Goal: Task Accomplishment & Management: Use online tool/utility

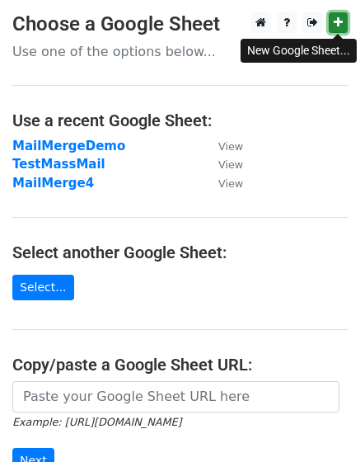
click at [341, 21] on icon at bounding box center [338, 22] width 9 height 12
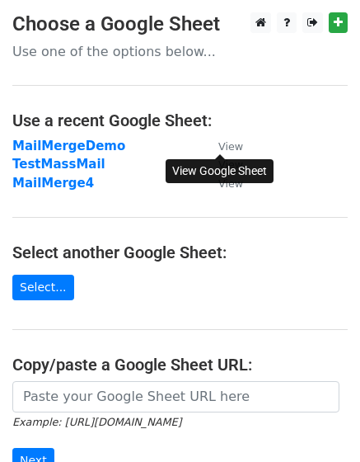
click at [229, 148] on small "View" at bounding box center [231, 146] width 25 height 12
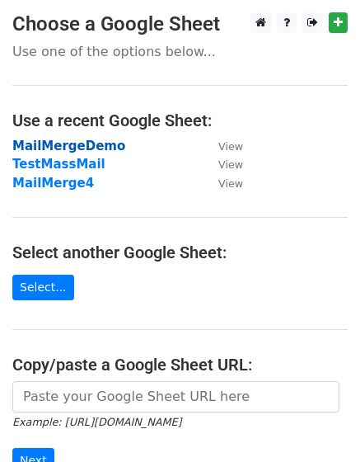
click at [46, 143] on strong "MailMergeDemo" at bounding box center [68, 146] width 113 height 15
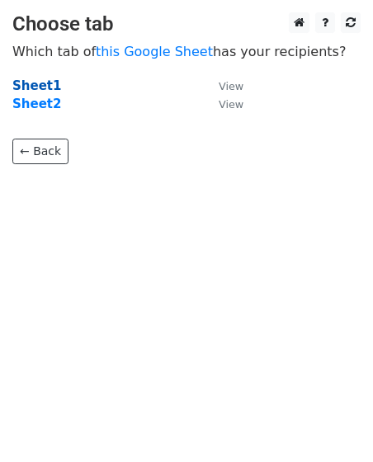
click at [45, 85] on strong "Sheet1" at bounding box center [36, 85] width 49 height 15
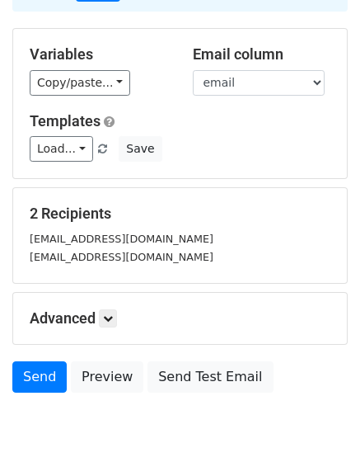
scroll to position [196, 0]
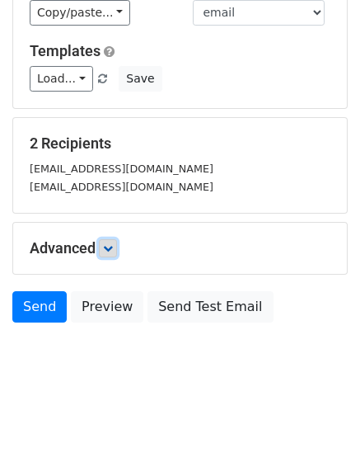
click at [107, 244] on icon at bounding box center [108, 248] width 10 height 10
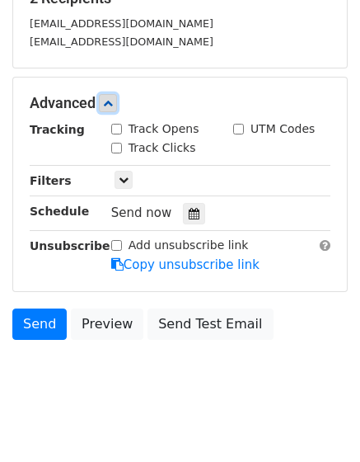
scroll to position [355, 0]
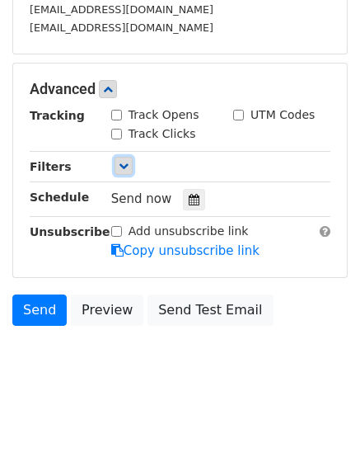
click at [123, 168] on icon at bounding box center [124, 166] width 10 height 10
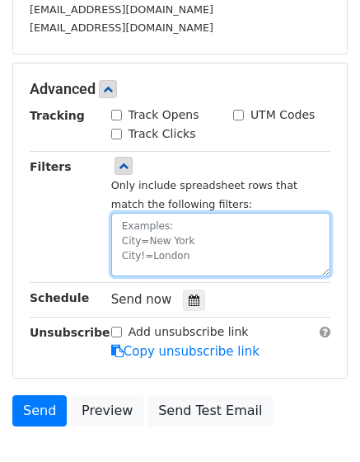
click at [172, 238] on textarea at bounding box center [220, 244] width 219 height 63
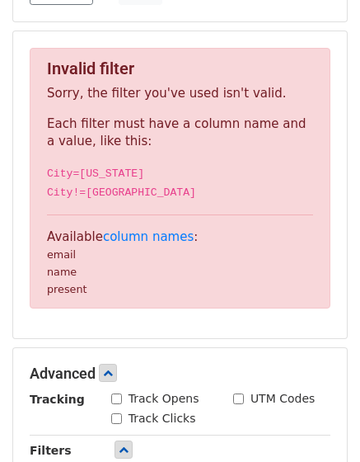
scroll to position [280, 0]
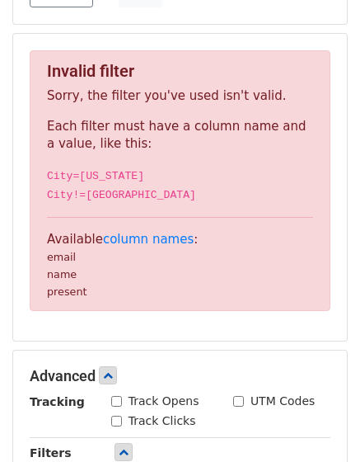
type textarea "Filter1=X"
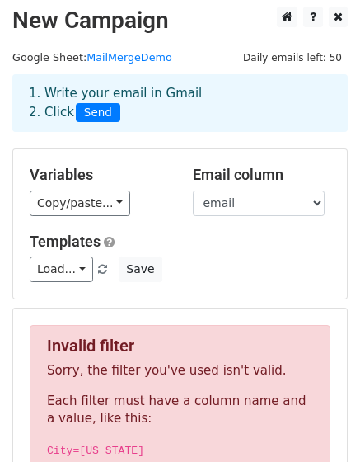
scroll to position [0, 0]
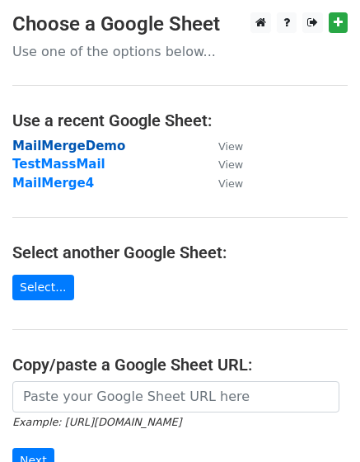
click at [103, 145] on strong "MailMergeDemo" at bounding box center [68, 146] width 113 height 15
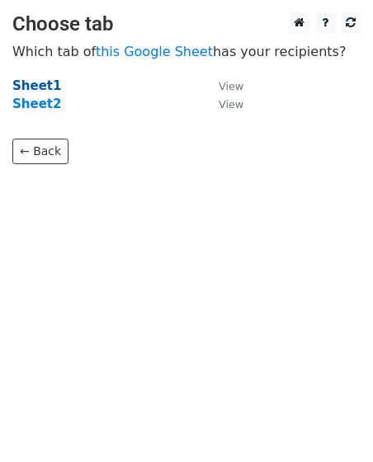
click at [36, 84] on strong "Sheet1" at bounding box center [36, 85] width 49 height 15
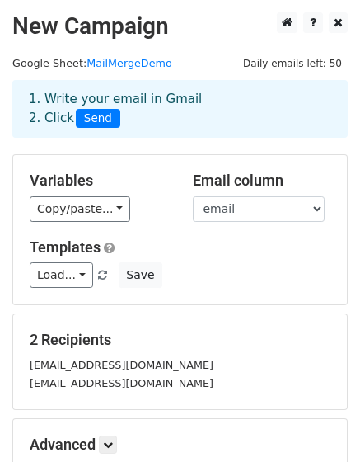
scroll to position [196, 0]
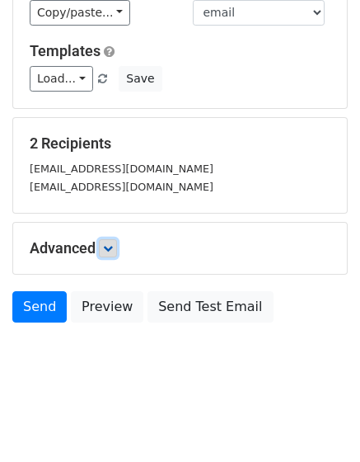
click at [107, 247] on icon at bounding box center [108, 248] width 10 height 10
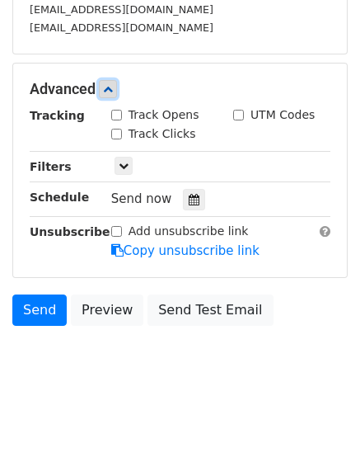
scroll to position [358, 0]
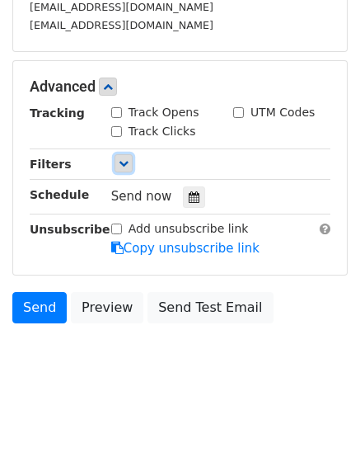
click at [125, 161] on icon at bounding box center [124, 163] width 10 height 10
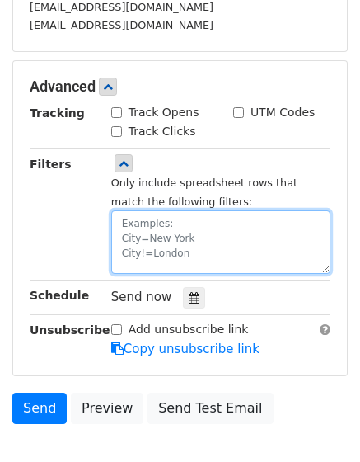
click at [151, 223] on textarea at bounding box center [220, 241] width 219 height 63
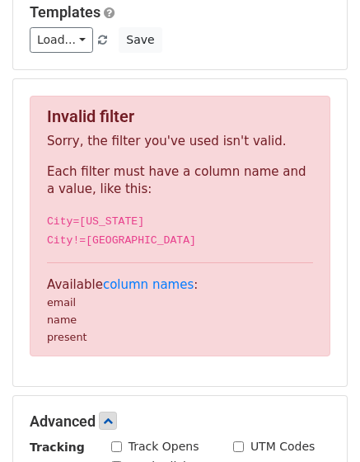
scroll to position [211, 0]
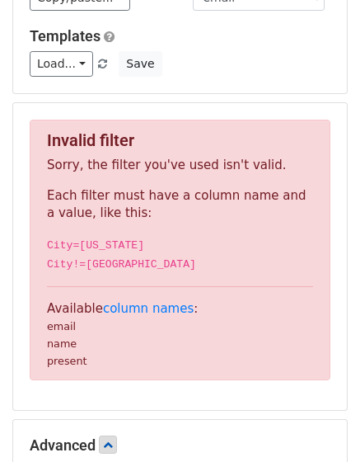
type textarea "Filter1=x"
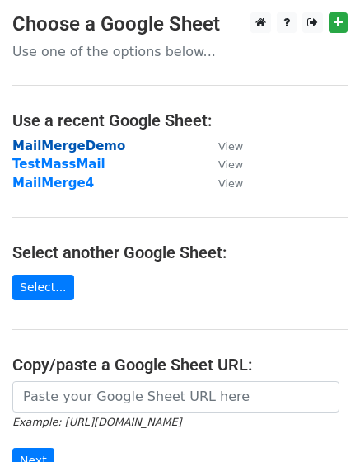
click at [99, 147] on strong "MailMergeDemo" at bounding box center [68, 146] width 113 height 15
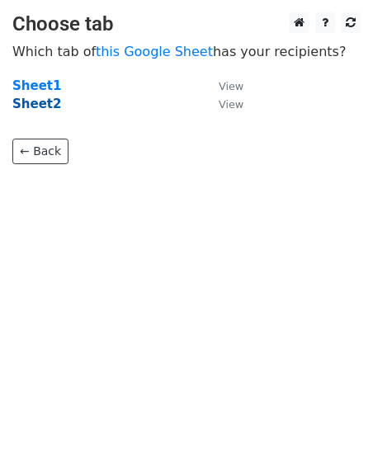
click at [35, 106] on strong "Sheet2" at bounding box center [36, 103] width 49 height 15
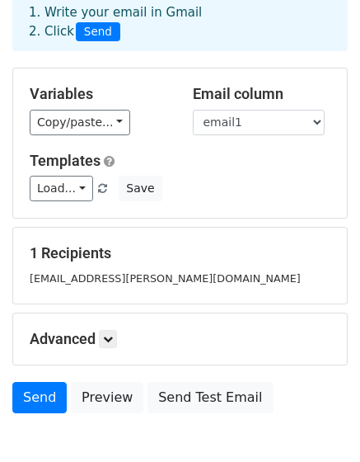
scroll to position [86, 0]
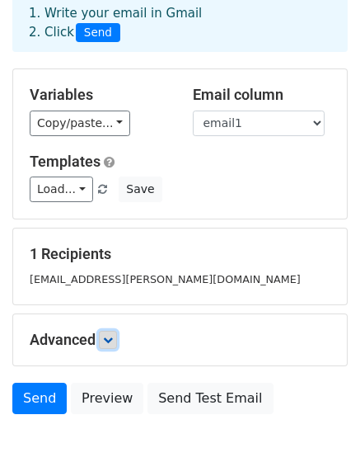
click at [109, 336] on icon at bounding box center [108, 340] width 10 height 10
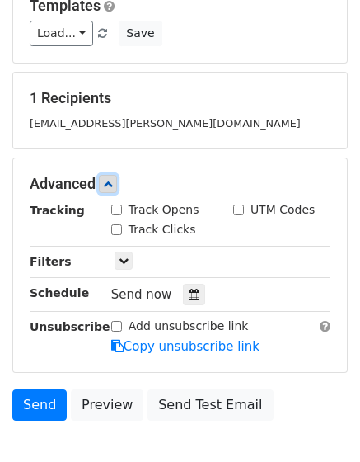
scroll to position [258, 0]
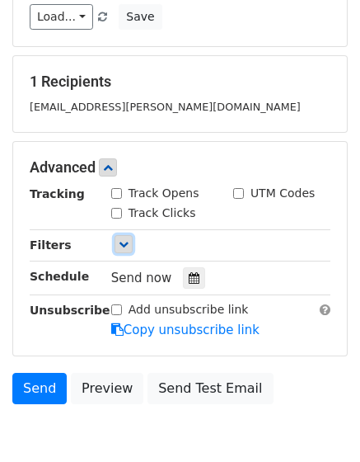
click at [122, 243] on icon at bounding box center [124, 244] width 10 height 10
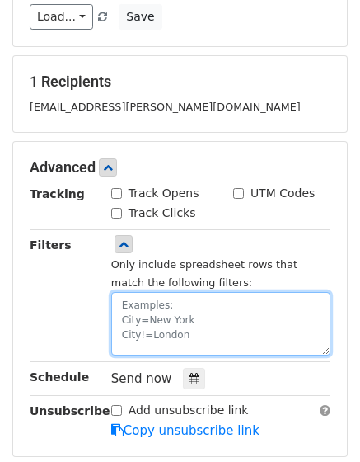
click at [150, 319] on textarea at bounding box center [220, 323] width 219 height 63
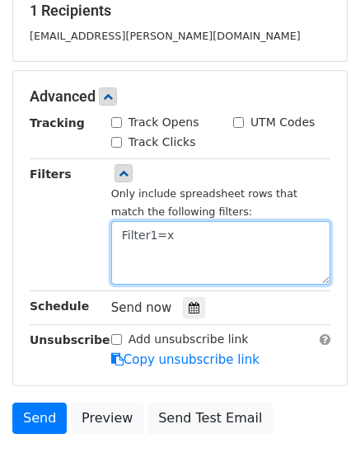
scroll to position [356, 0]
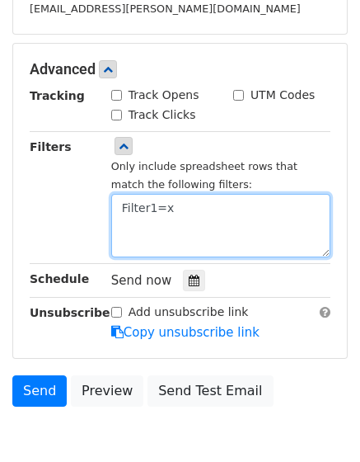
type textarea "Filter1=x"
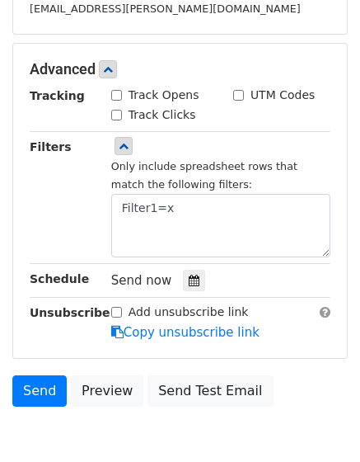
click at [116, 97] on input "Track Opens" at bounding box center [116, 95] width 11 height 11
checkbox input "true"
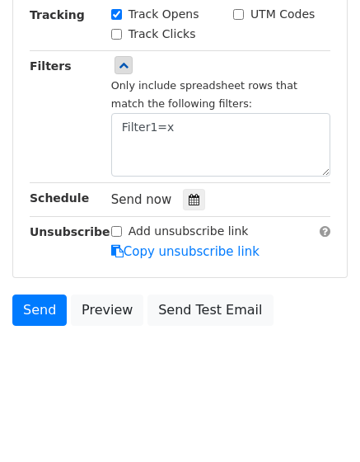
scroll to position [440, 0]
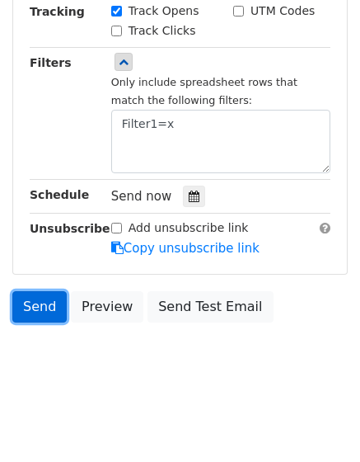
click at [45, 306] on link "Send" at bounding box center [39, 306] width 54 height 31
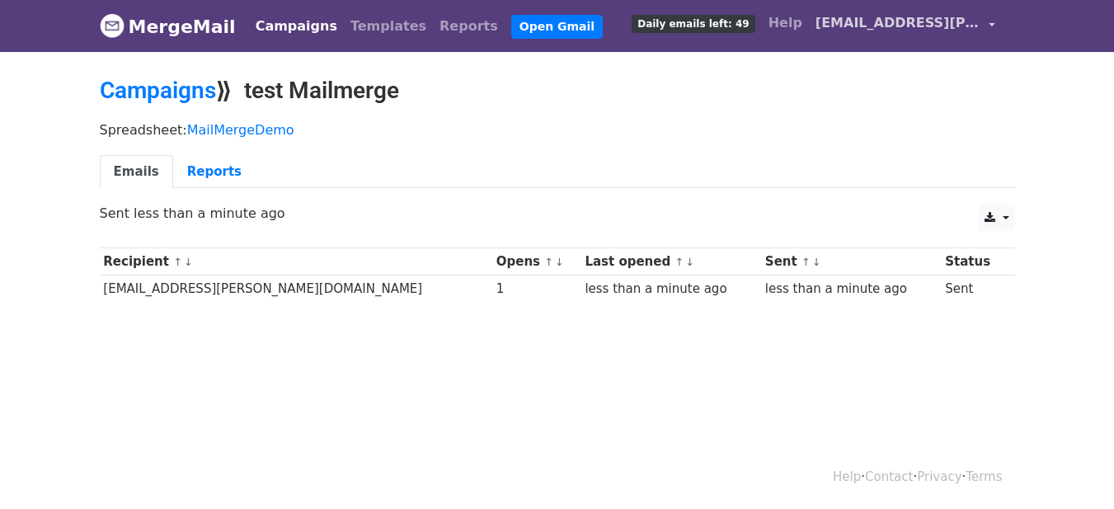
click at [902, 23] on span "[EMAIL_ADDRESS][PERSON_NAME][DOMAIN_NAME]" at bounding box center [898, 23] width 165 height 20
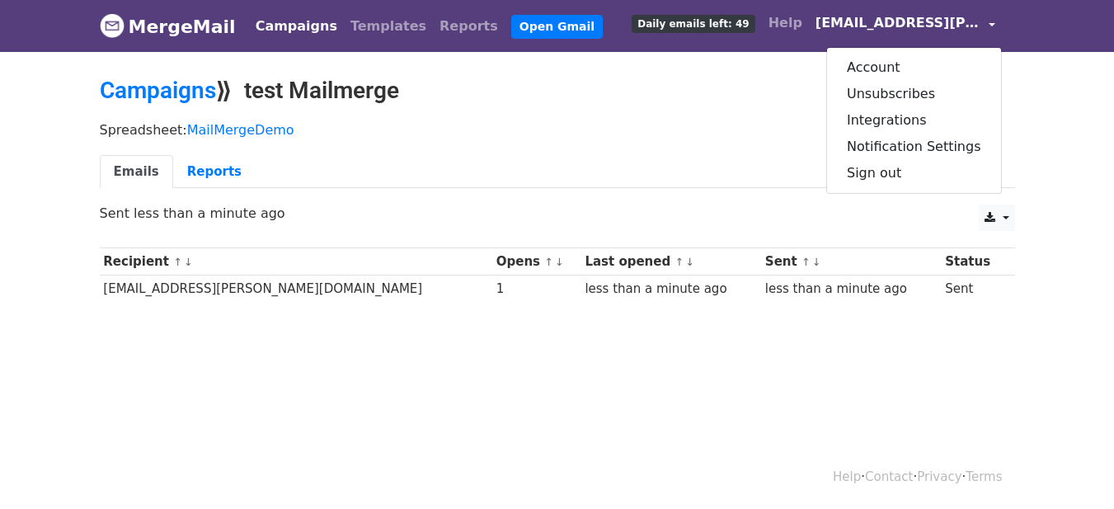
click at [710, 129] on p "Spreadsheet: MailMergeDemo" at bounding box center [557, 129] width 915 height 17
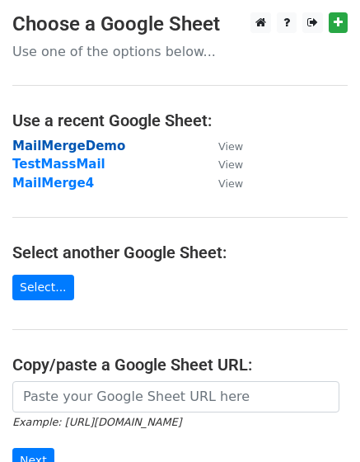
click at [102, 146] on strong "MailMergeDemo" at bounding box center [68, 146] width 113 height 15
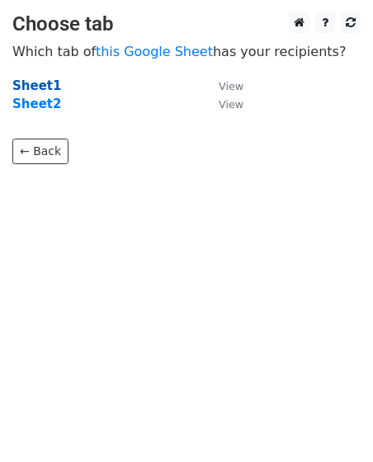
click at [40, 87] on strong "Sheet1" at bounding box center [36, 85] width 49 height 15
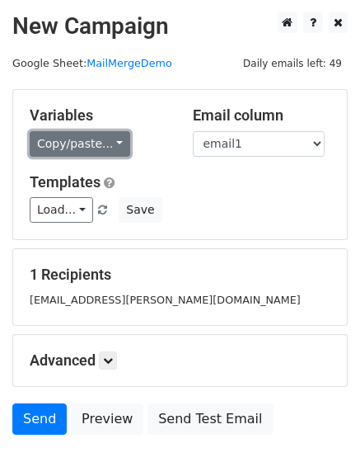
click at [84, 148] on link "Copy/paste..." at bounding box center [80, 144] width 101 height 26
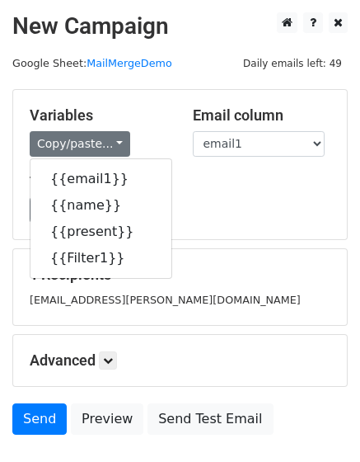
click at [328, 184] on h5 "Templates" at bounding box center [180, 182] width 301 height 18
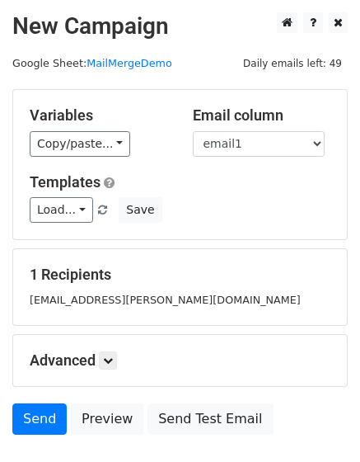
scroll to position [113, 0]
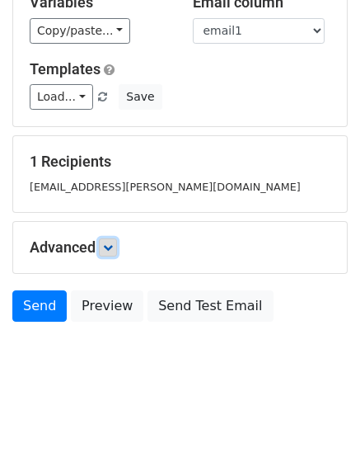
click at [110, 247] on icon at bounding box center [108, 247] width 10 height 10
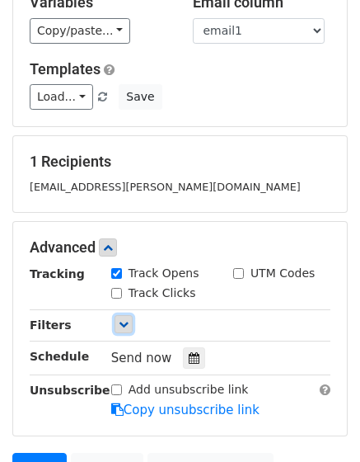
click at [122, 320] on icon at bounding box center [124, 324] width 10 height 10
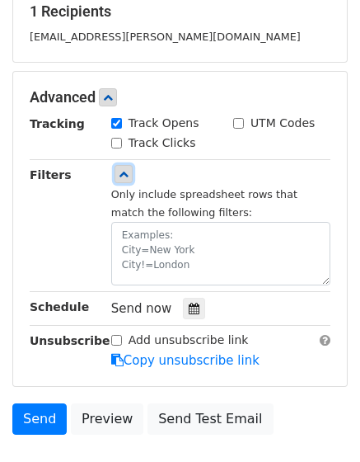
scroll to position [266, 0]
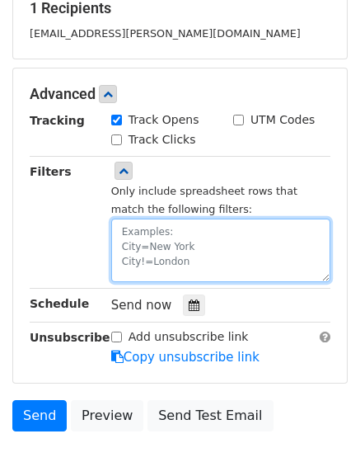
click at [156, 233] on textarea at bounding box center [220, 250] width 219 height 63
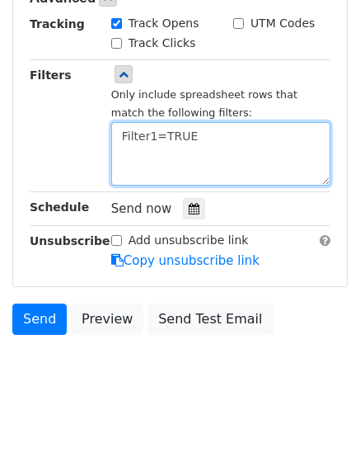
scroll to position [375, 0]
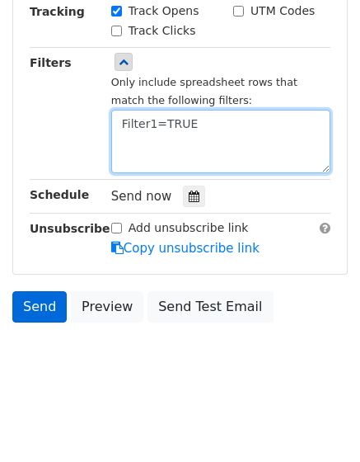
type textarea "Filter1=TRUE"
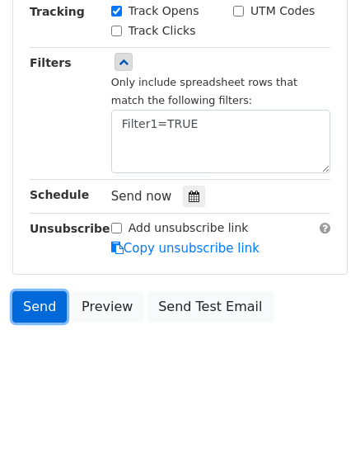
click at [40, 303] on link "Send" at bounding box center [39, 306] width 54 height 31
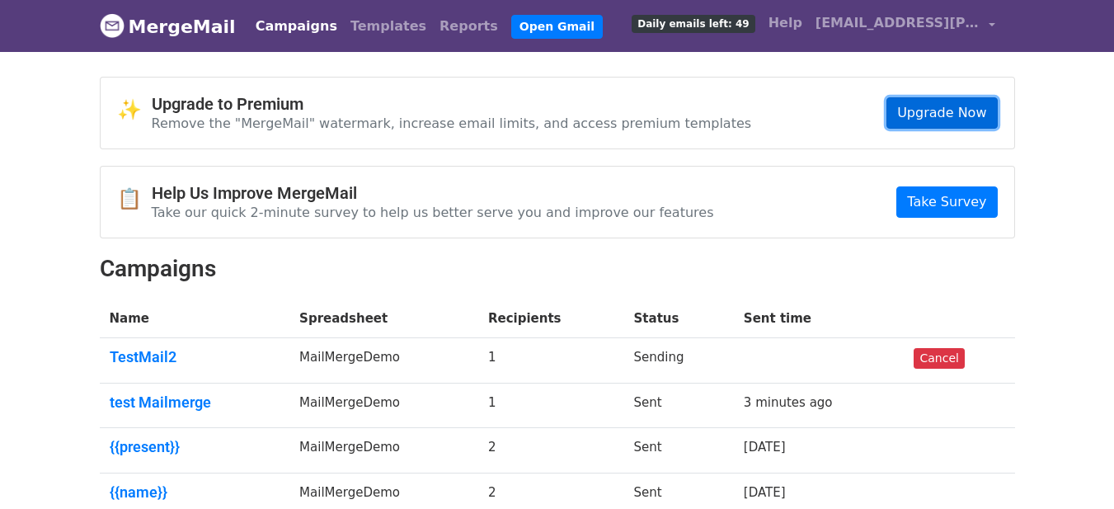
click at [943, 114] on link "Upgrade Now" at bounding box center [942, 112] width 111 height 31
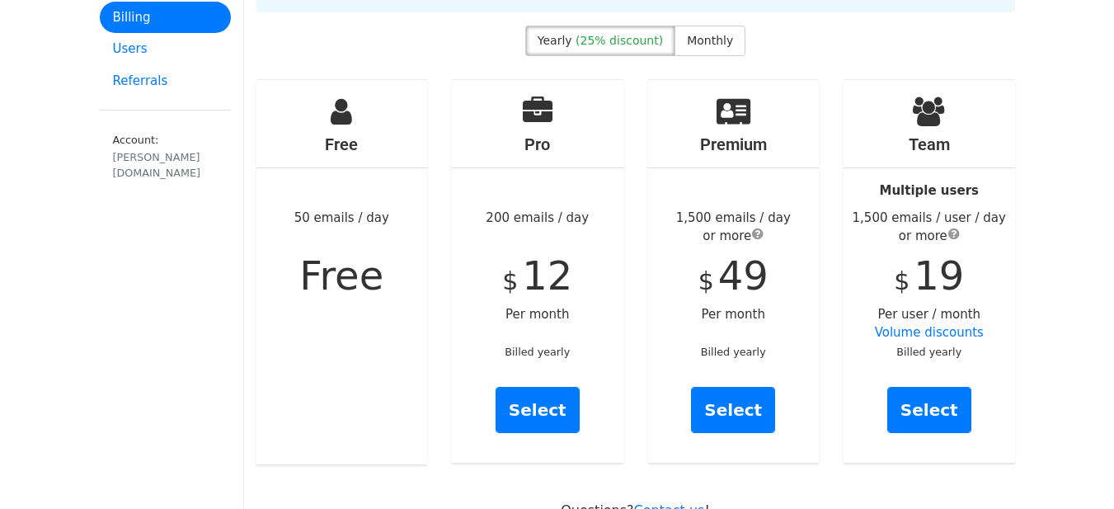
scroll to position [115, 0]
